Goal: Task Accomplishment & Management: Manage account settings

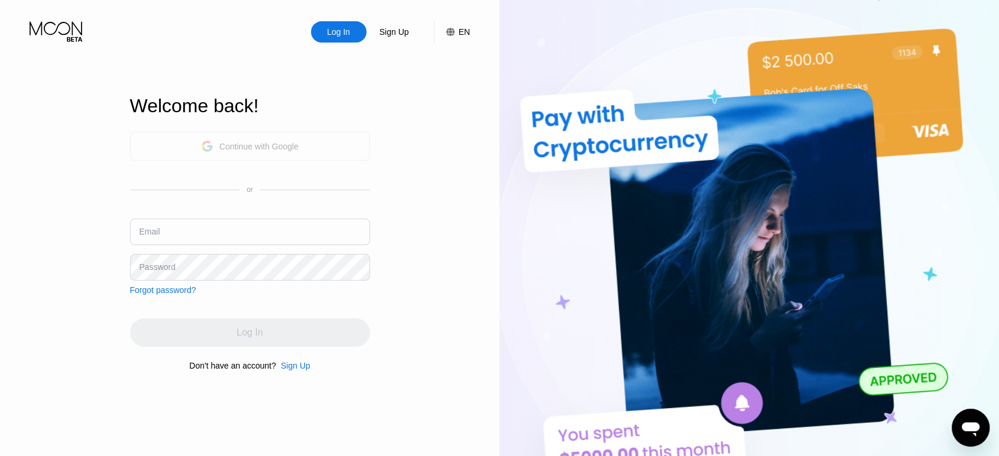
click at [309, 145] on div "Continue with Google" at bounding box center [250, 146] width 240 height 29
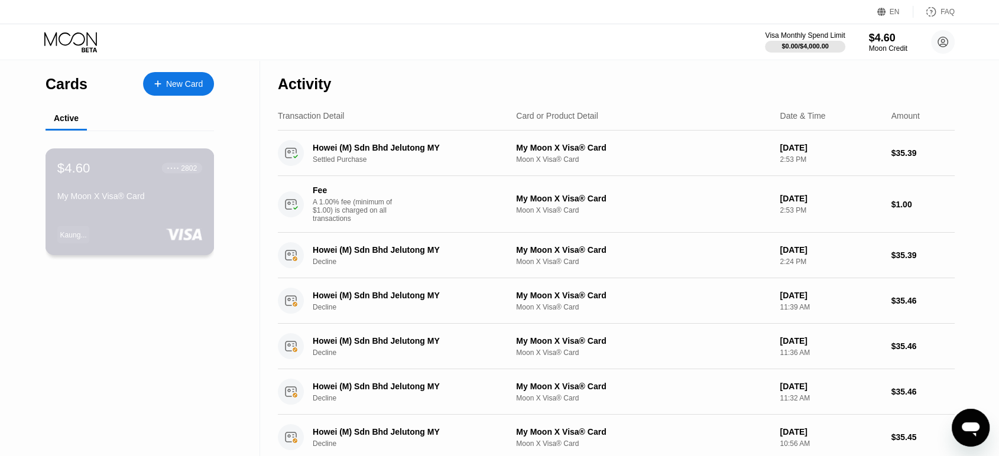
click at [178, 213] on div "$4.60 ● ● ● ● 2802 My Moon X Visa® Card Kaung..." at bounding box center [130, 201] width 169 height 107
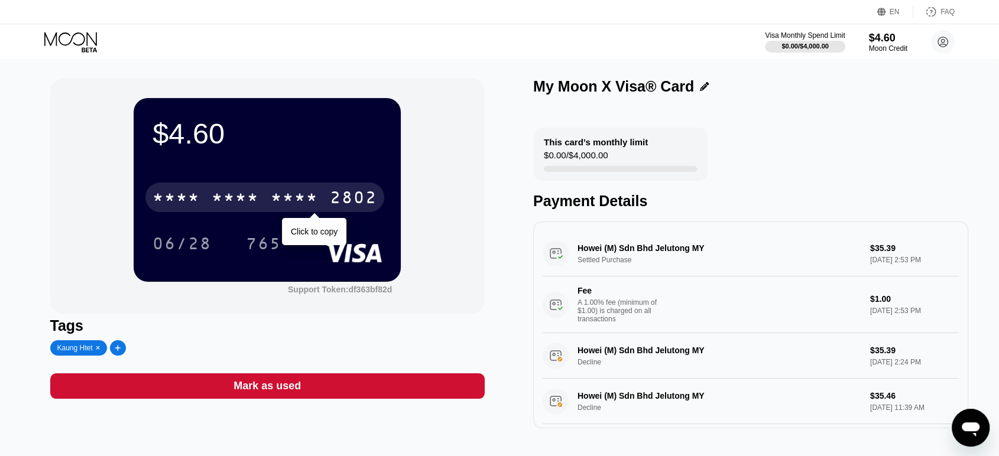
click at [341, 209] on div "2802" at bounding box center [353, 199] width 47 height 19
